Goal: Information Seeking & Learning: Understand process/instructions

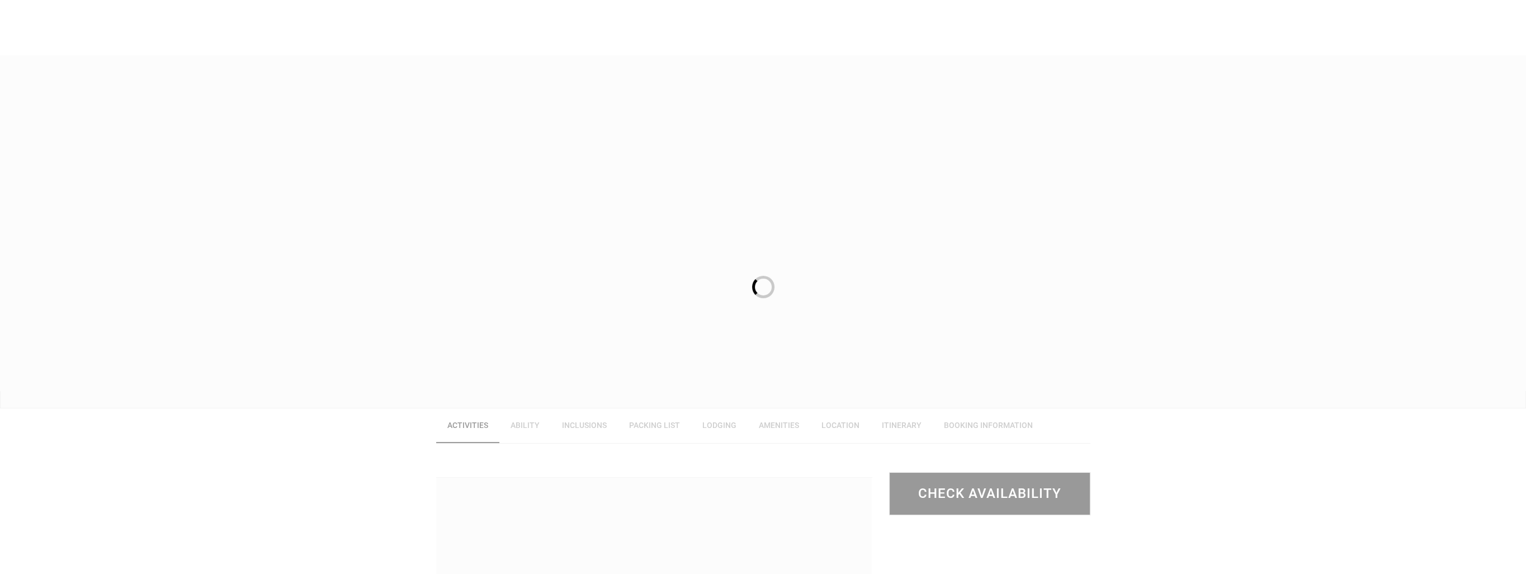
click at [896, 422] on div at bounding box center [763, 287] width 1526 height 574
click at [899, 424] on div at bounding box center [763, 287] width 1526 height 574
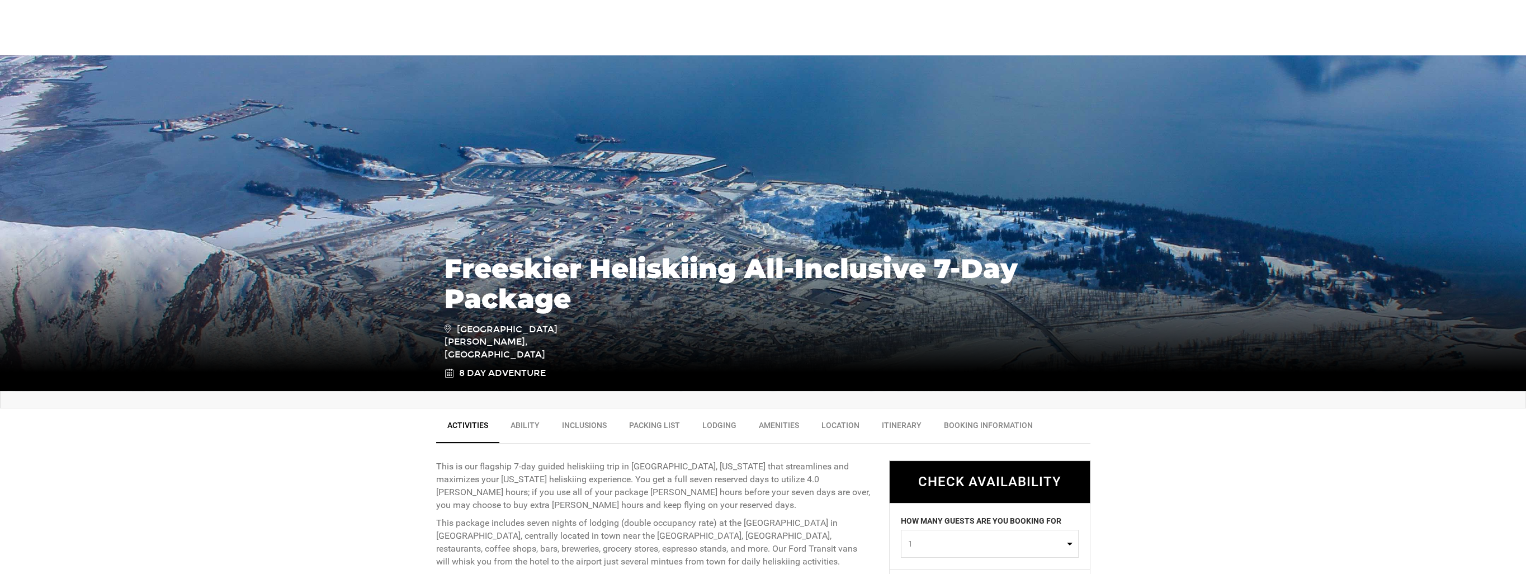
click at [901, 423] on link "Itinerary" at bounding box center [902, 428] width 62 height 28
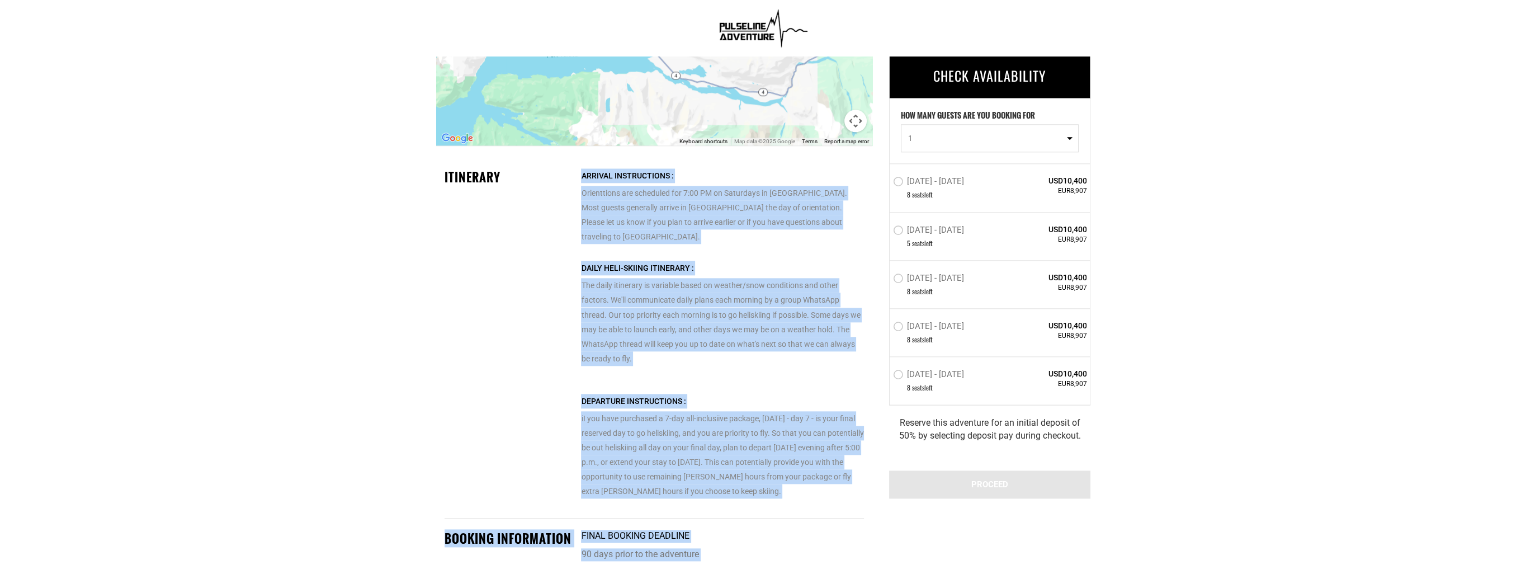
scroll to position [2243, 0]
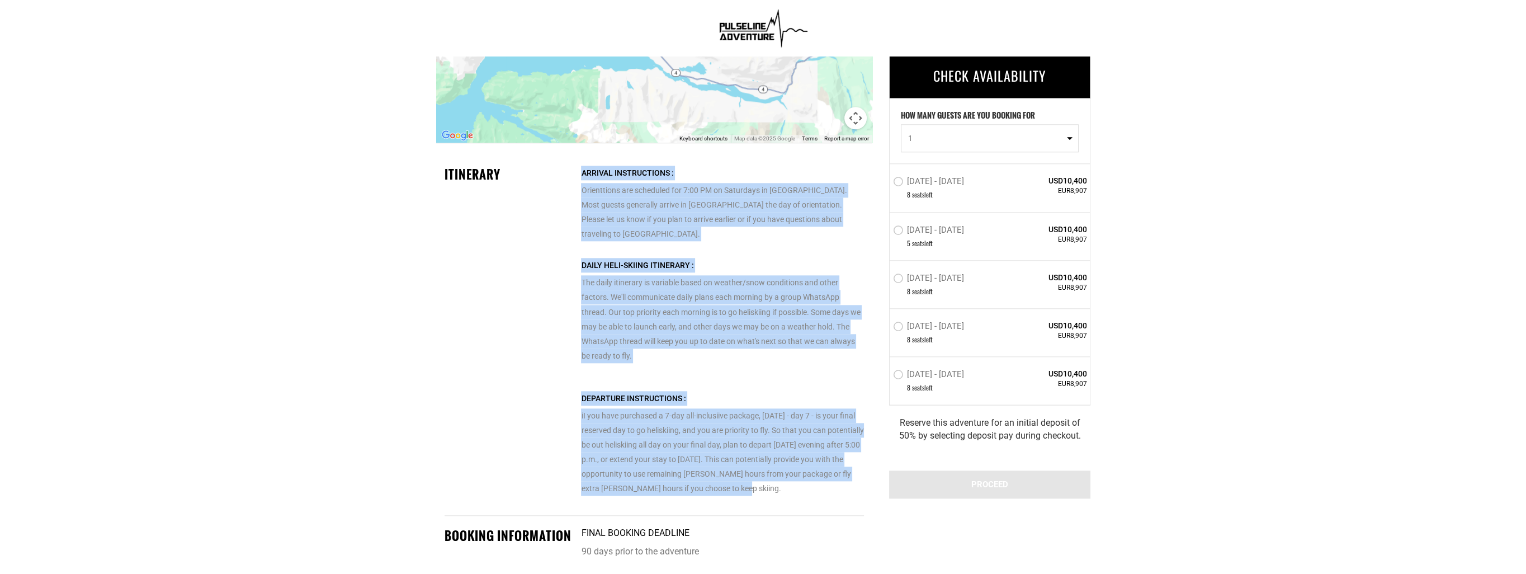
drag, startPoint x: 583, startPoint y: 285, endPoint x: 814, endPoint y: 471, distance: 296.3
click at [814, 165] on div "Arrival Instructions : Orienttions are scheduled for 7:00 PM on Saturdays in [G…" at bounding box center [722, 165] width 282 height 0
drag, startPoint x: 814, startPoint y: 471, endPoint x: 740, endPoint y: 398, distance: 103.6
copy div "Loremip Dolorsitamet : Consectetur adi elitseddo eiu 7:08 TE in Utlaboree do Ma…"
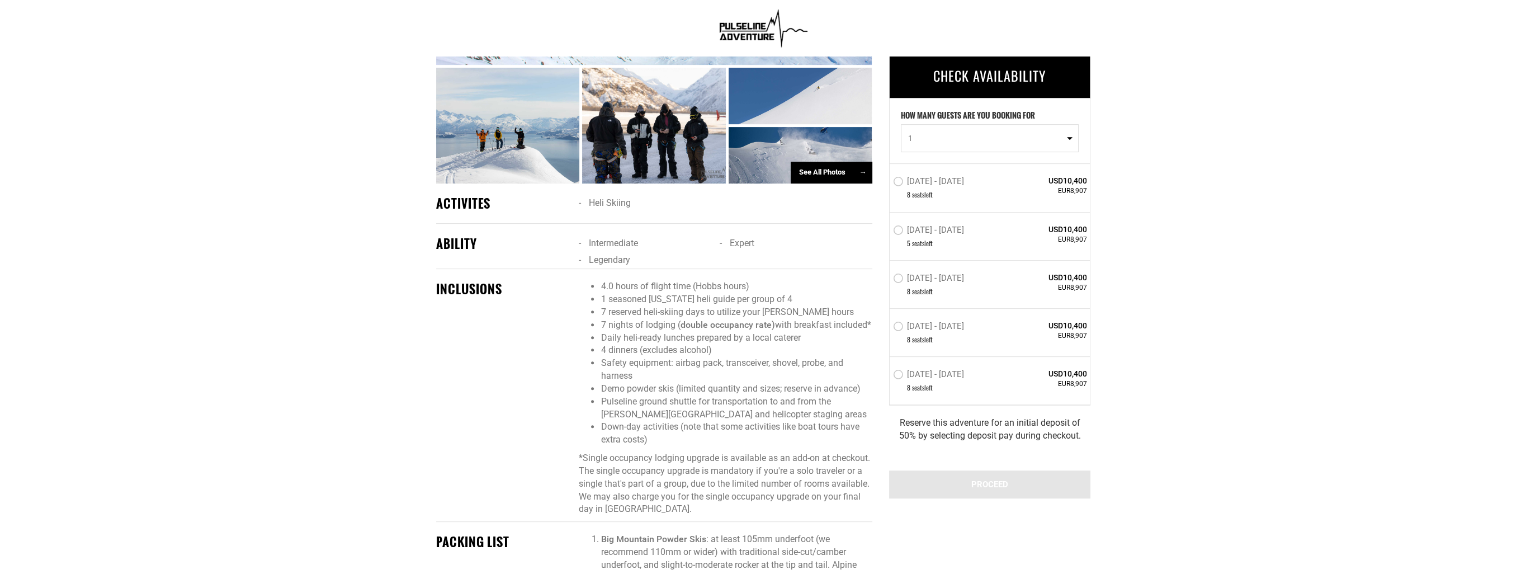
scroll to position [789, 0]
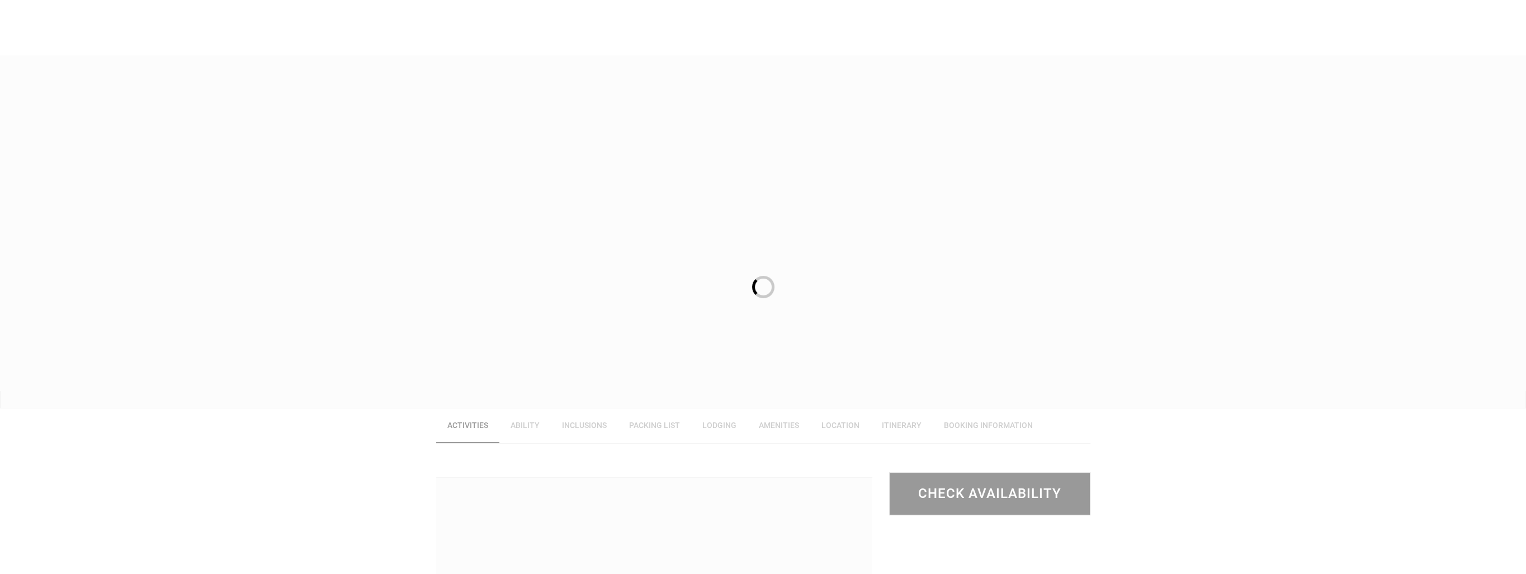
click at [892, 423] on div at bounding box center [763, 287] width 1526 height 574
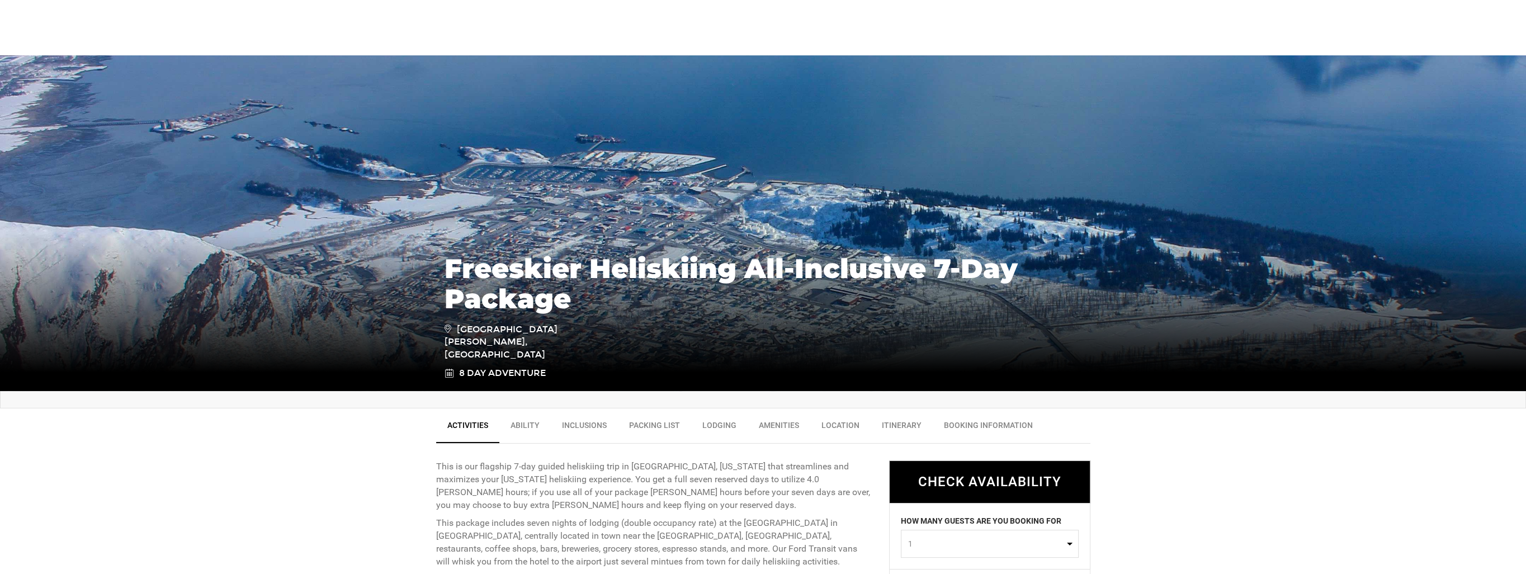
click at [892, 423] on link "Itinerary" at bounding box center [902, 428] width 62 height 28
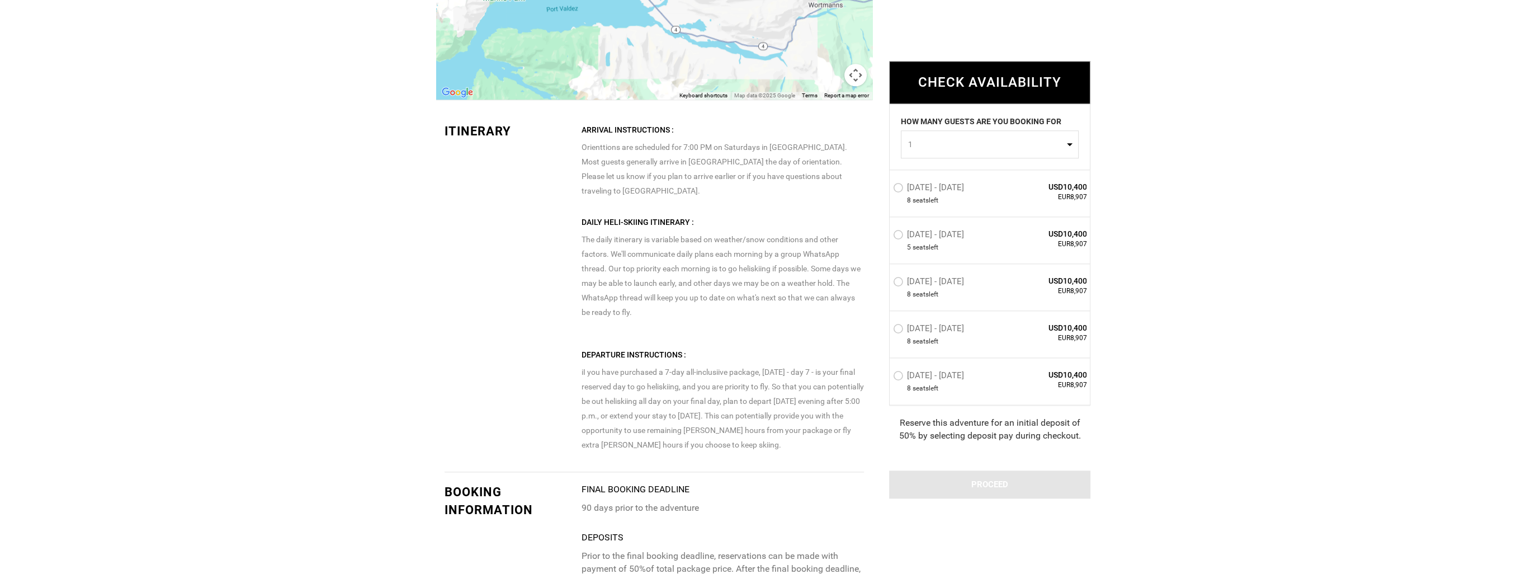
scroll to position [2240, 0]
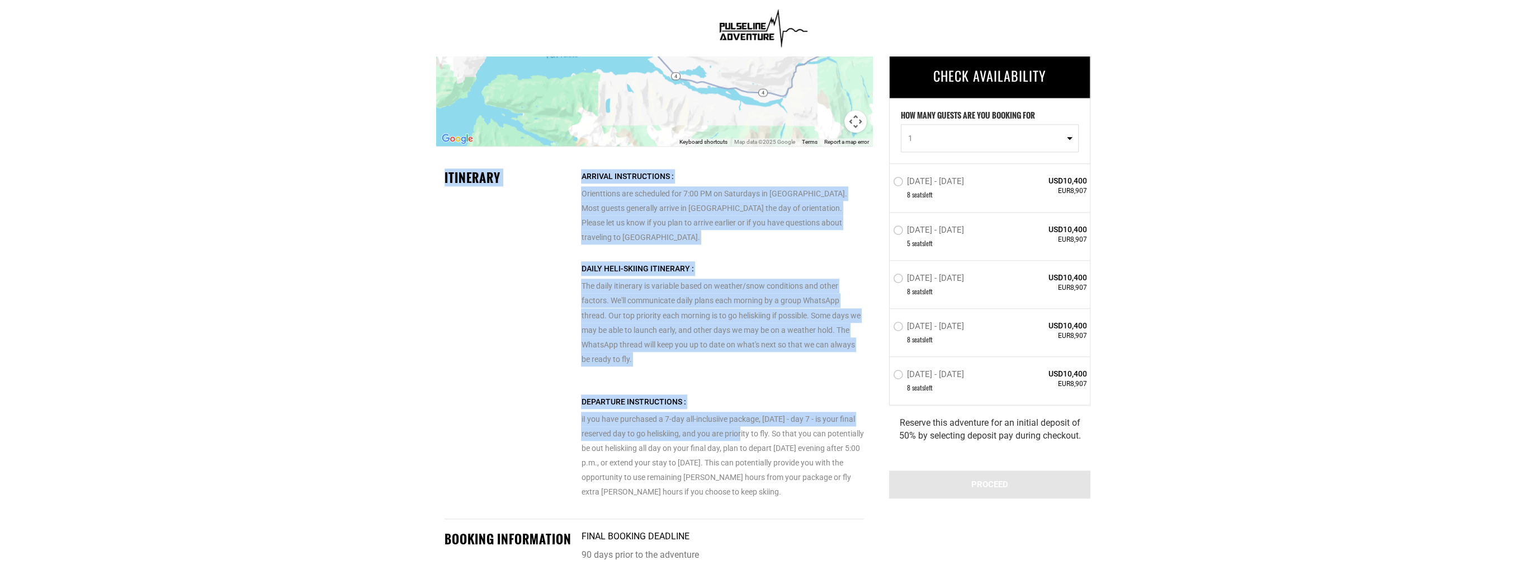
drag, startPoint x: 580, startPoint y: 173, endPoint x: 753, endPoint y: 412, distance: 294.2
click at [753, 412] on div "Itinerary Arrival Instructions : Orienttions are scheduled for 7:00 PM on Satur…" at bounding box center [654, 343] width 436 height 349
click at [640, 275] on p "The daily itinerary is variable based on weather/snow conditions and other fact…" at bounding box center [722, 313] width 282 height 105
drag, startPoint x: 611, startPoint y: 223, endPoint x: 603, endPoint y: 209, distance: 15.5
click at [611, 223] on p "Orienttions are scheduled for 7:00 PM on Saturdays in [GEOGRAPHIC_DATA]. Most g…" at bounding box center [722, 206] width 282 height 75
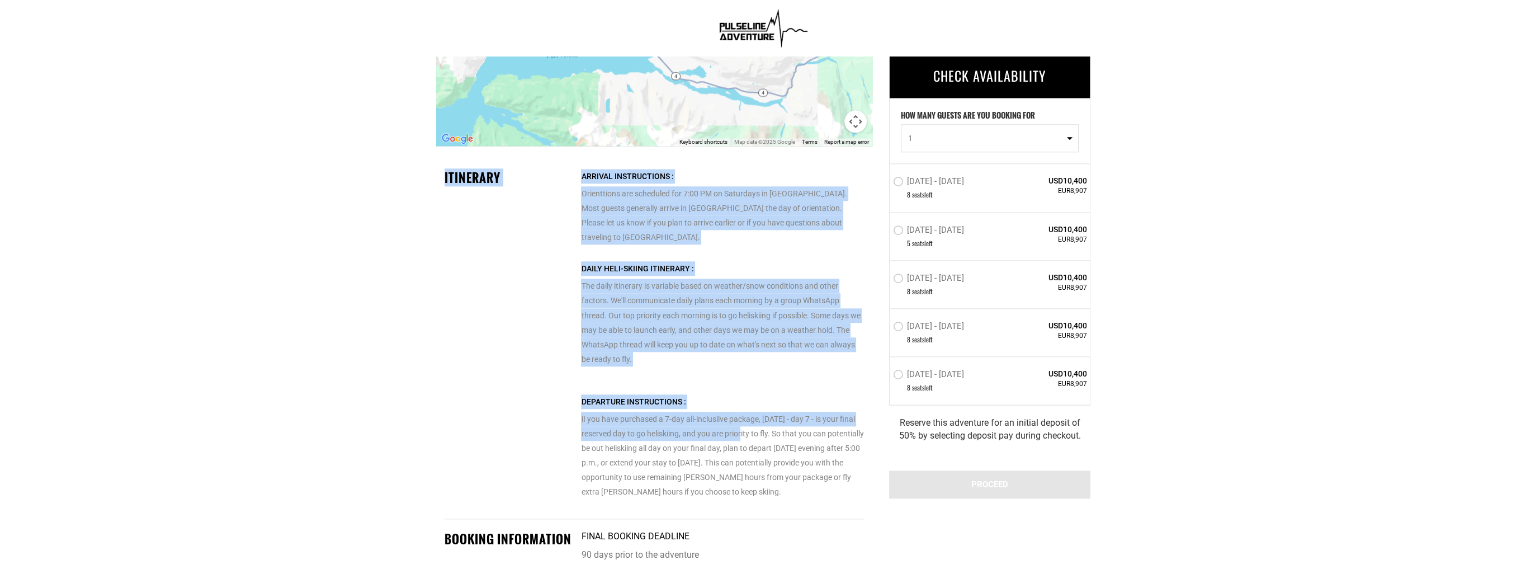
click at [593, 181] on div "Arrival Instructions :" at bounding box center [722, 176] width 282 height 15
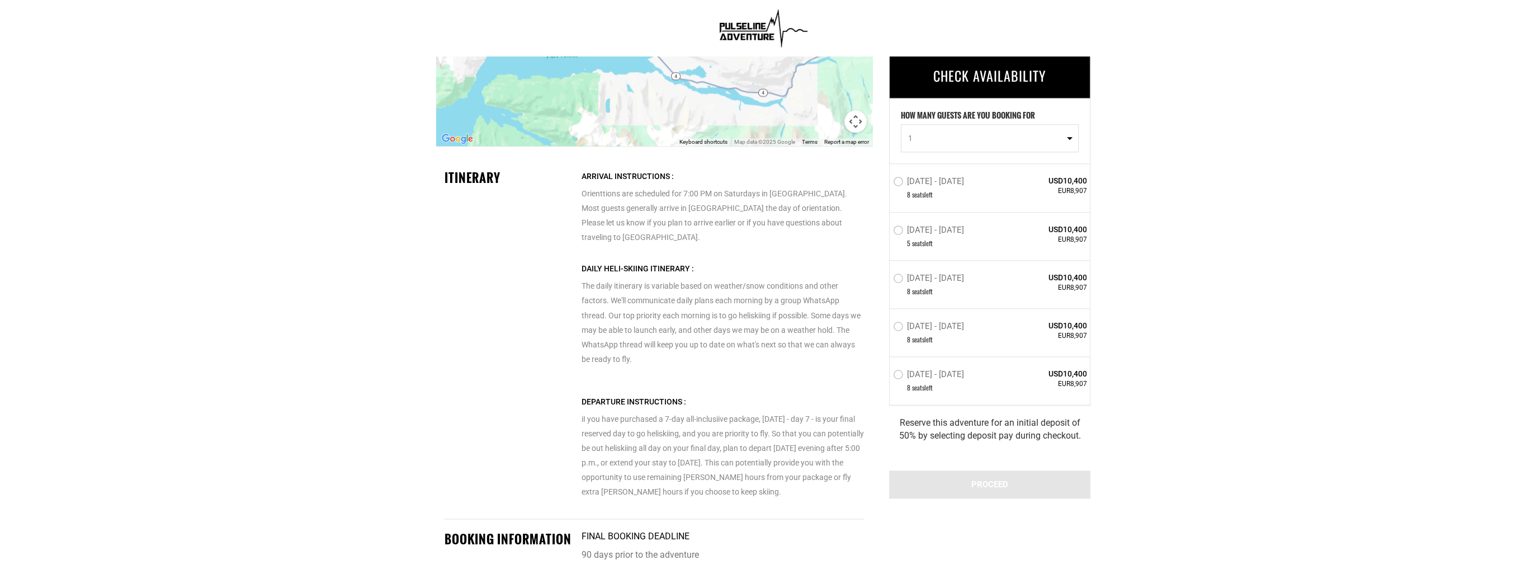
click at [590, 161] on div "Itinerary Arrival Instructions : Orienttions are scheduled for 7:00 PM on Satur…" at bounding box center [653, 338] width 419 height 361
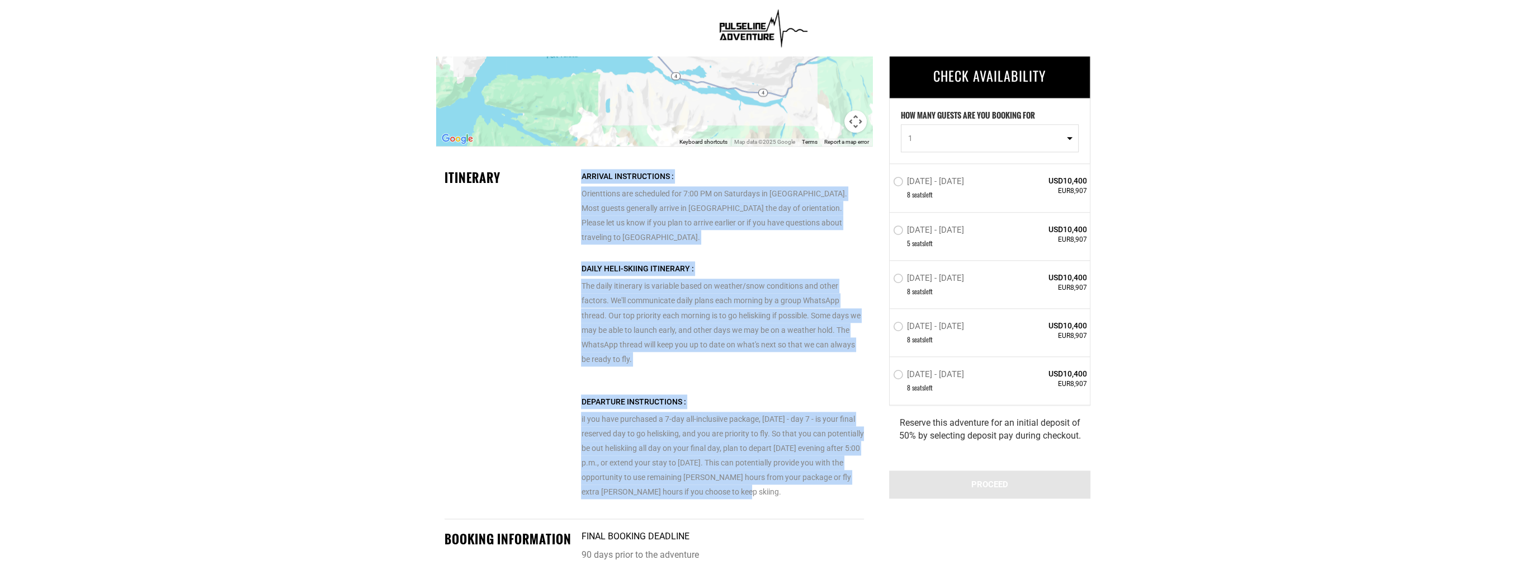
drag, startPoint x: 584, startPoint y: 173, endPoint x: 803, endPoint y: 472, distance: 370.4
click at [803, 169] on div "Arrival Instructions : Orienttions are scheduled for 7:00 PM on Saturdays in [G…" at bounding box center [722, 169] width 282 height 0
drag, startPoint x: 802, startPoint y: 472, endPoint x: 746, endPoint y: 451, distance: 60.3
copy div "Loremip Dolorsitamet : Consectetur adi elitseddo eiu 7:08 TE in Utlaboree do Ma…"
